Goal: Book appointment/travel/reservation

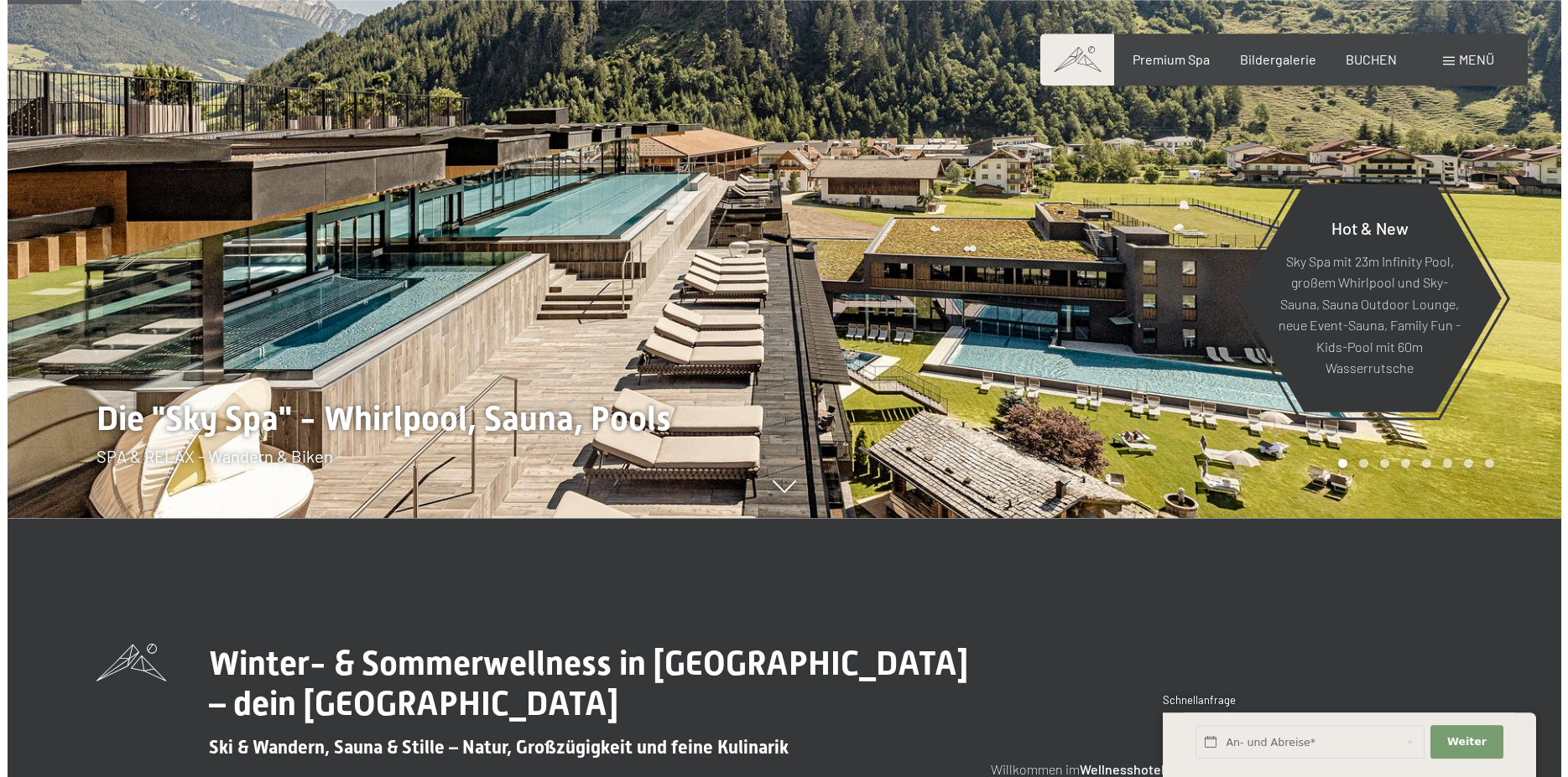
scroll to position [171, 0]
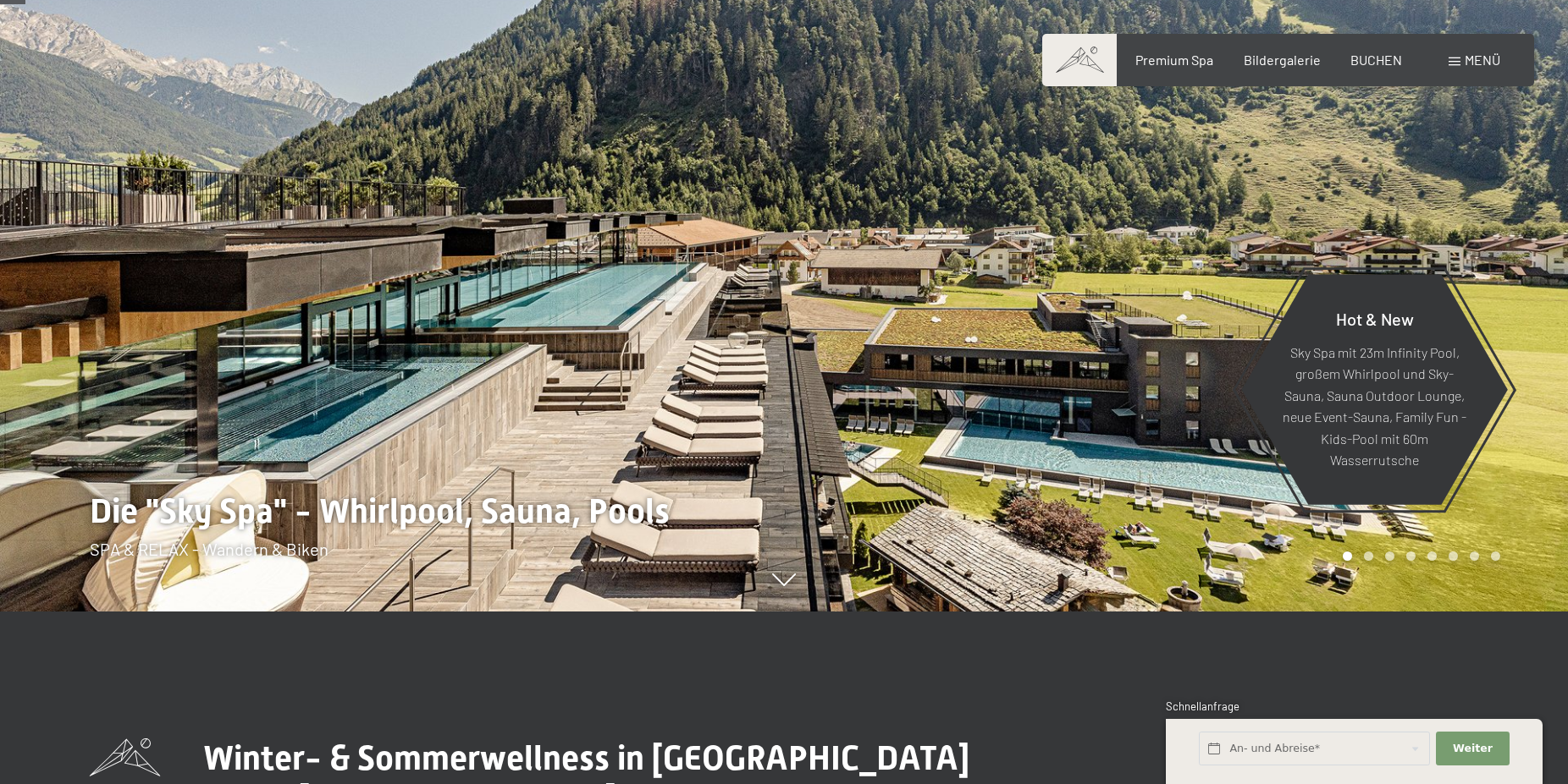
click at [1488, 63] on span "Menü" at bounding box center [1482, 60] width 36 height 16
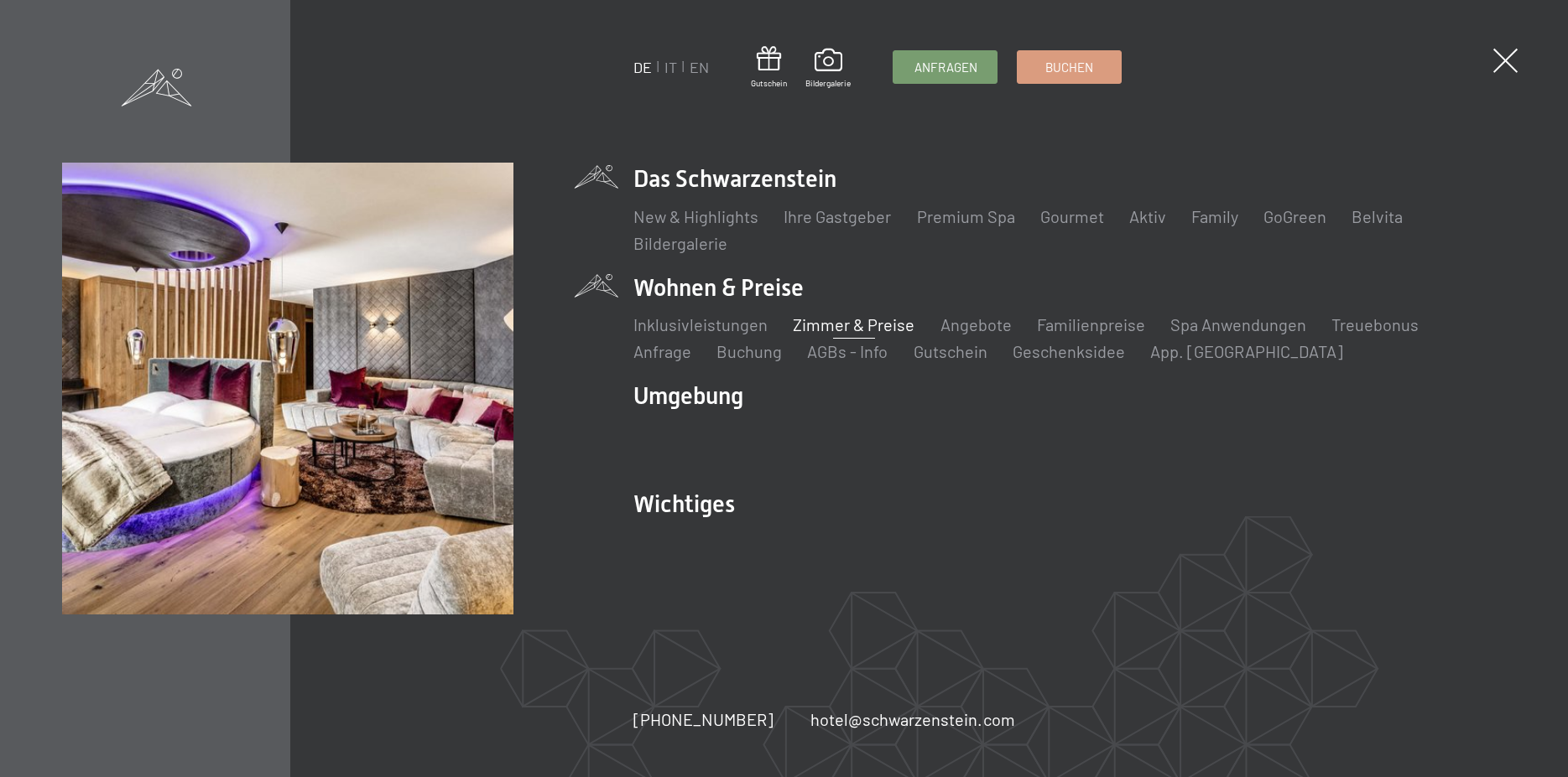
click at [856, 315] on link "Zimmer & Preise" at bounding box center [855, 324] width 122 height 20
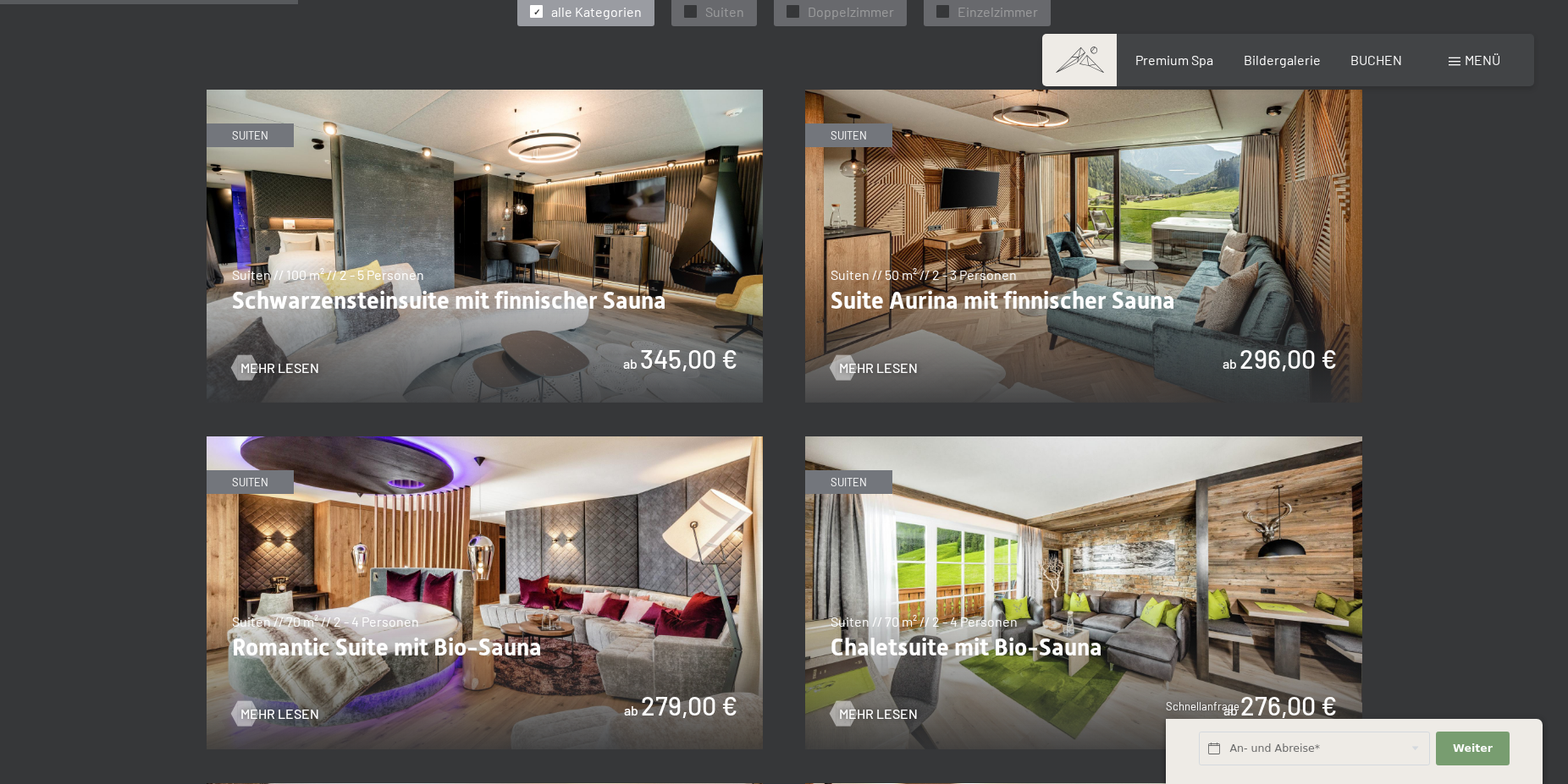
scroll to position [949, 0]
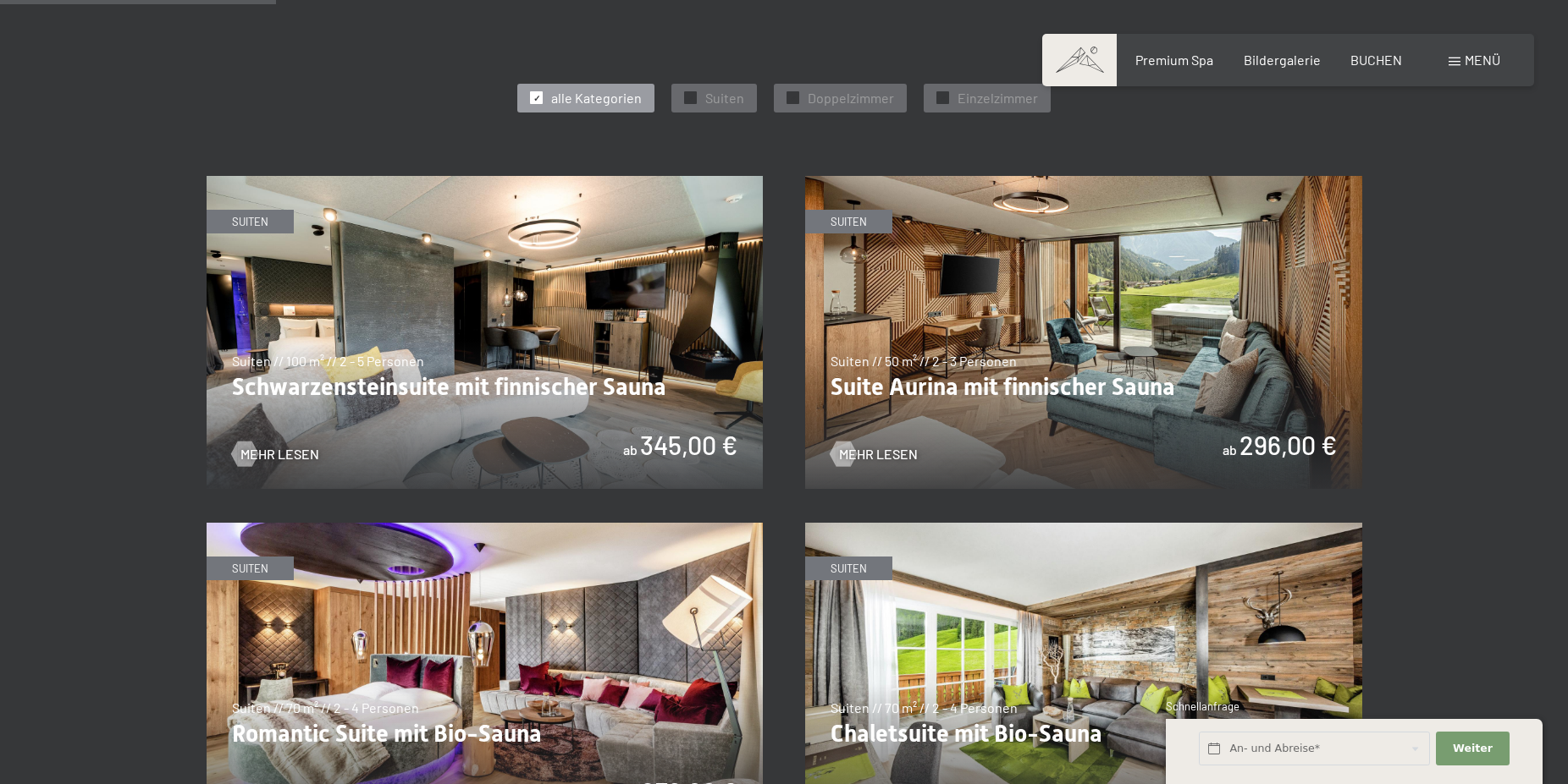
click at [1131, 235] on img at bounding box center [1083, 332] width 557 height 313
